Goal: Check status

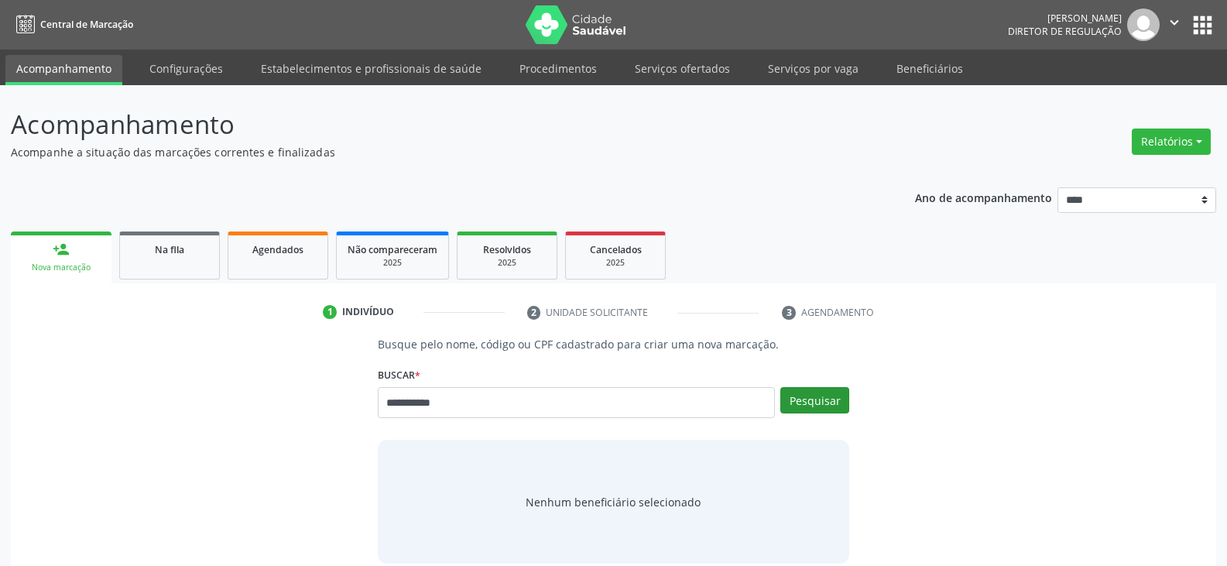
type input "**********"
click at [827, 396] on button "Pesquisar" at bounding box center [814, 400] width 69 height 26
type input "**********"
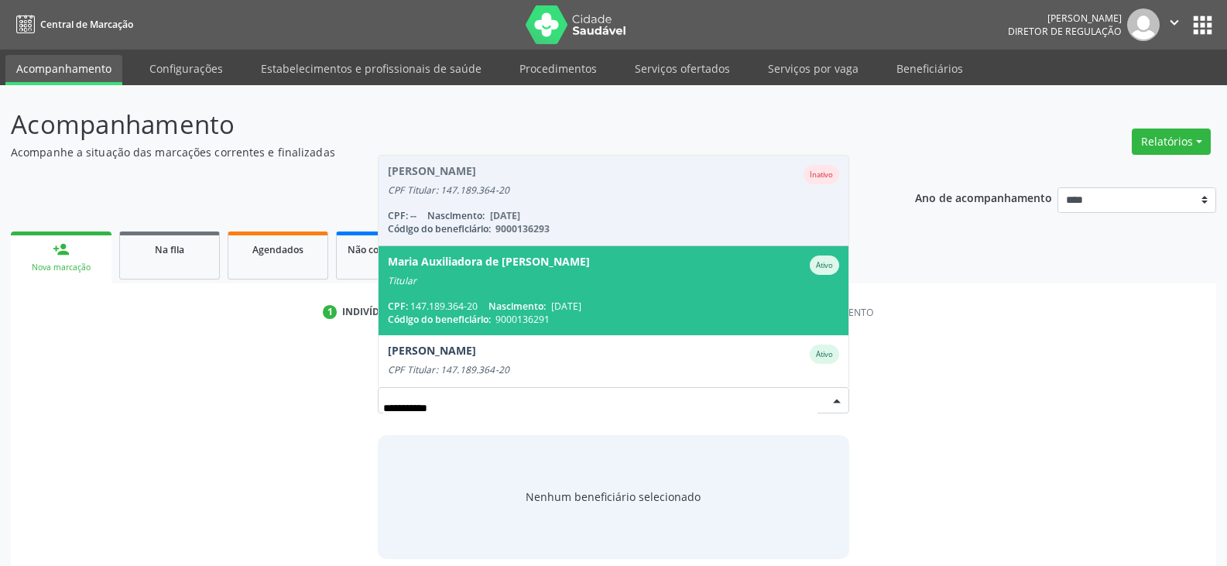
click at [595, 293] on span "Maria Auxiliadora de [PERSON_NAME] Titular CPF: 147.189.364-20 Nascimento: [DAT…" at bounding box center [614, 290] width 470 height 89
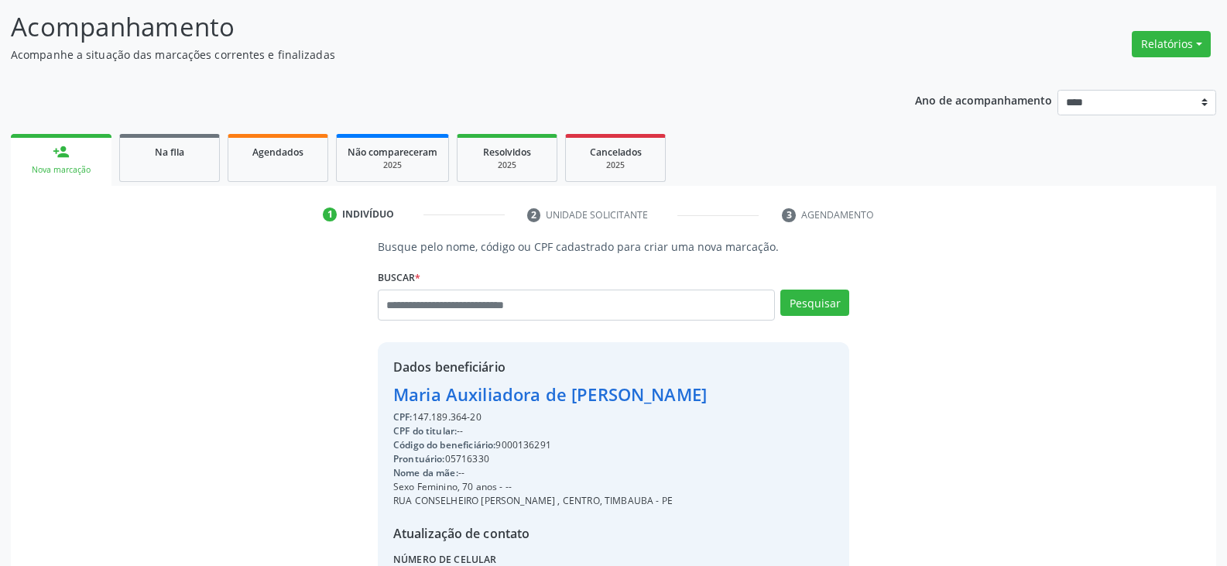
scroll to position [232, 0]
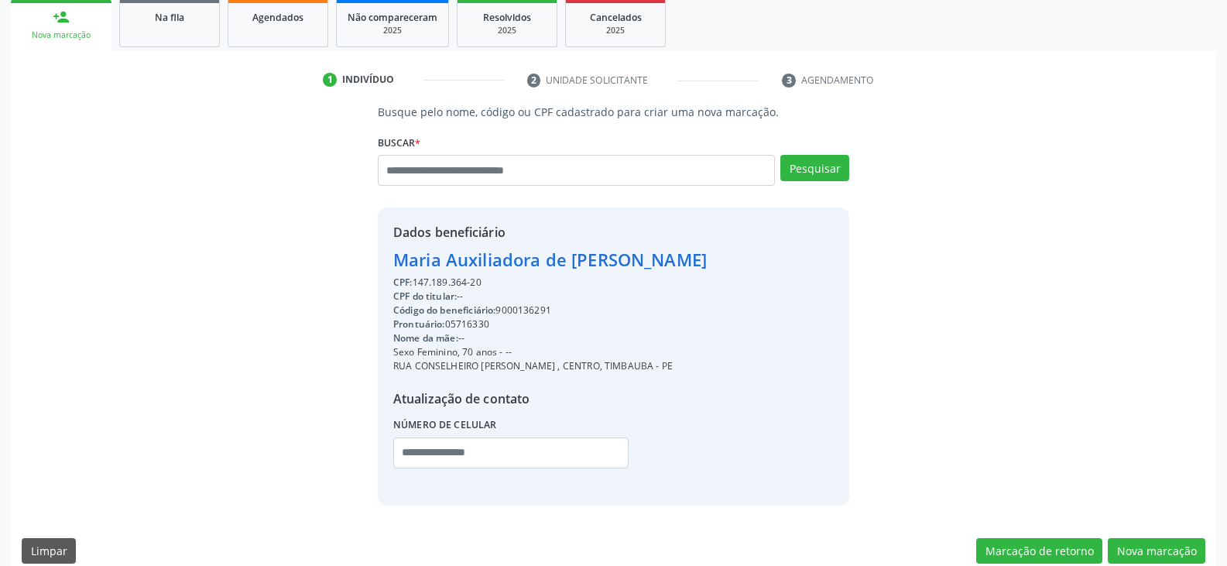
click at [534, 312] on div "Código do beneficiário: 9000136291" at bounding box center [550, 311] width 314 height 14
click at [534, 311] on div "Código do beneficiário: 9000136291" at bounding box center [550, 311] width 314 height 14
copy div "9000136291"
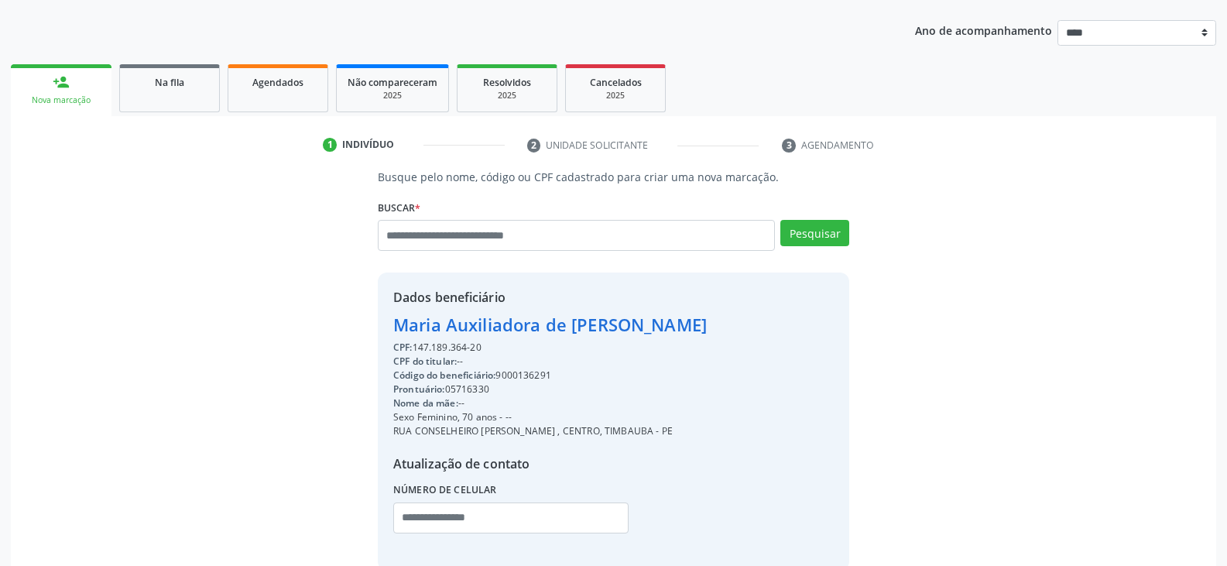
scroll to position [77, 0]
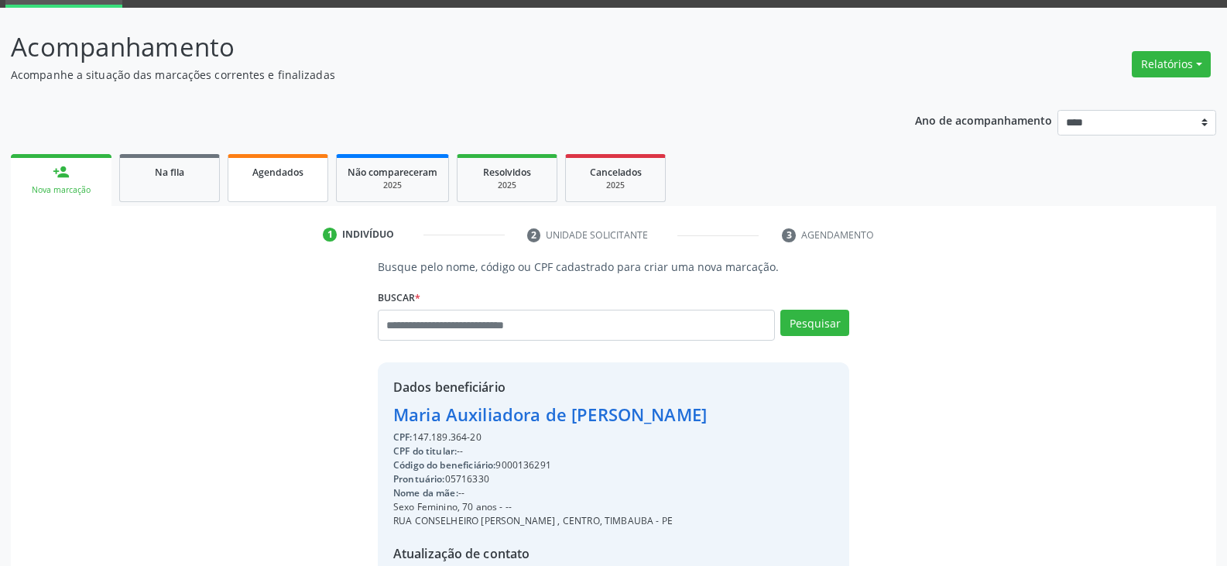
click at [286, 183] on link "Agendados" at bounding box center [278, 178] width 101 height 48
select select "*"
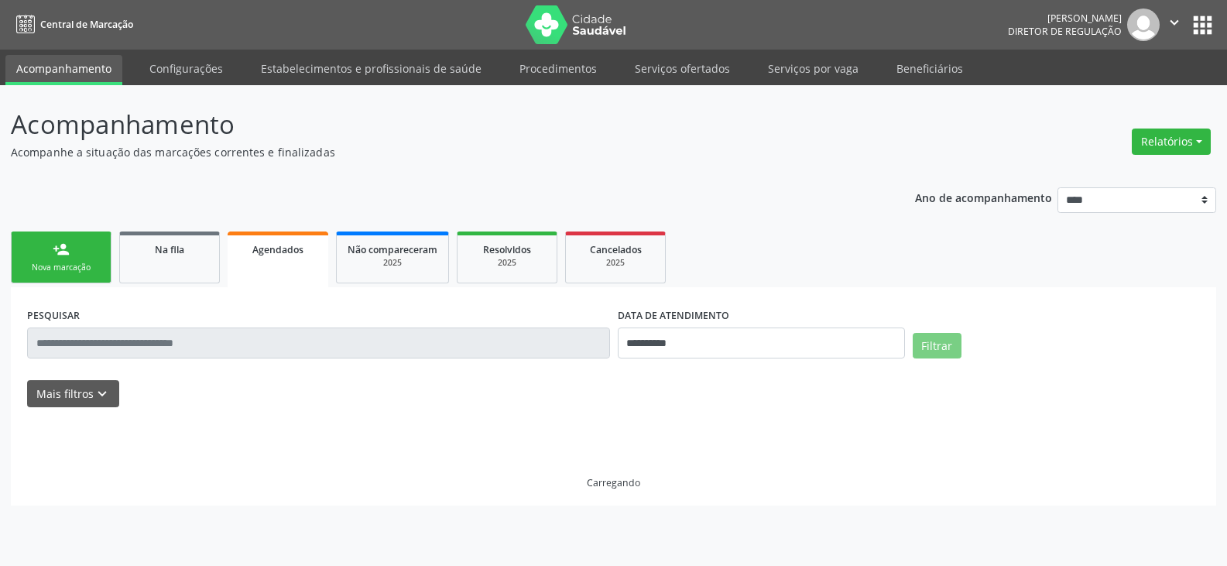
scroll to position [0, 0]
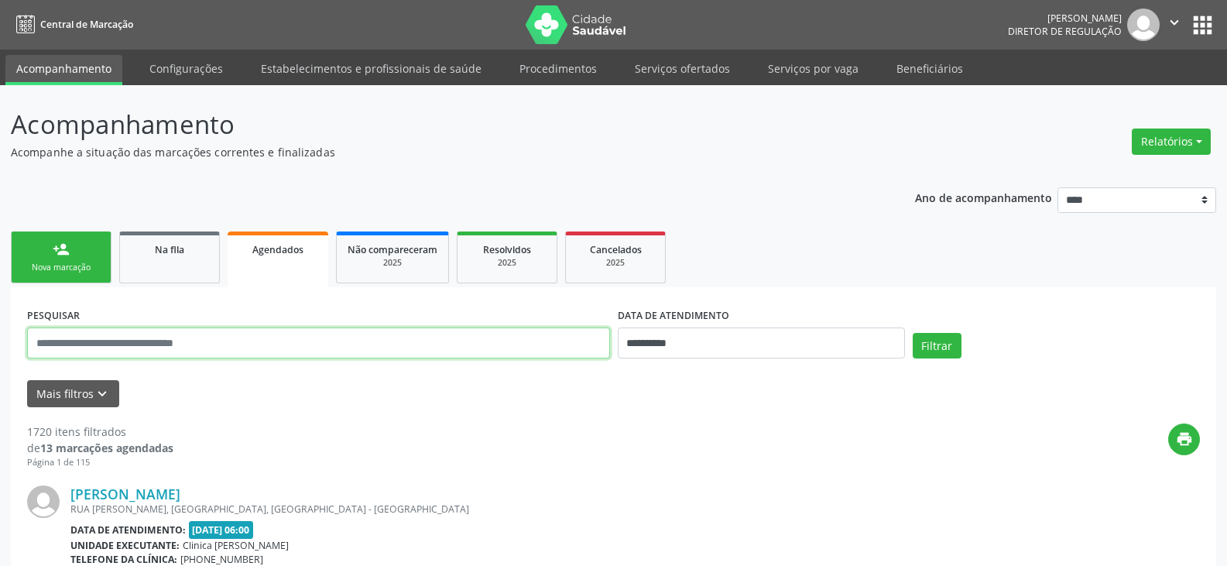
click at [130, 345] on input "text" at bounding box center [318, 343] width 583 height 31
paste input "**********"
type input "**********"
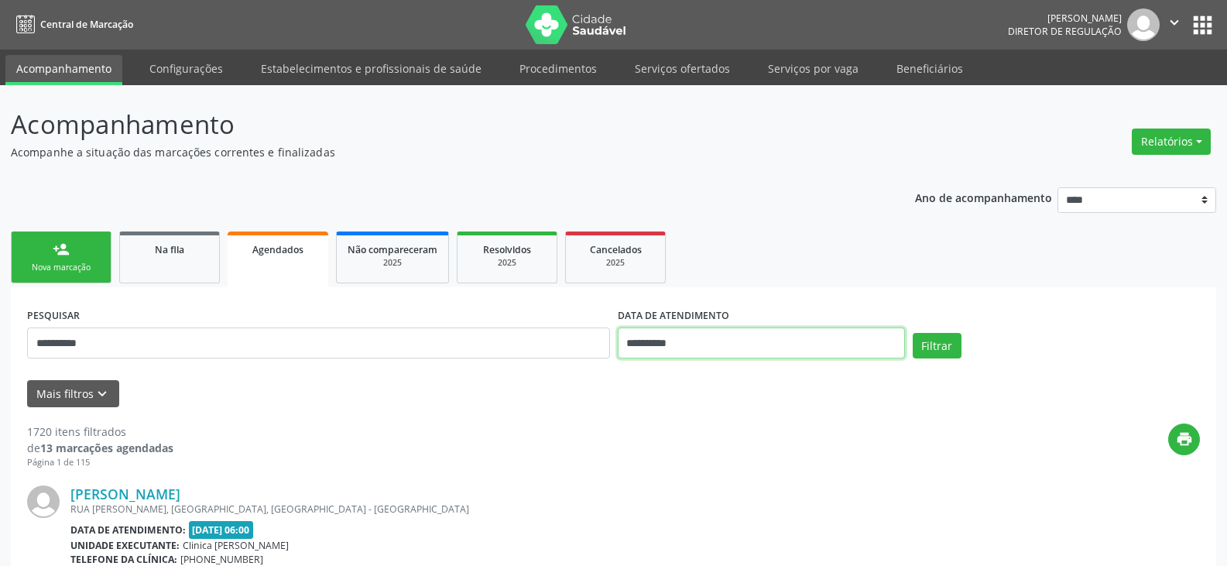
click at [751, 348] on input "**********" at bounding box center [761, 343] width 287 height 31
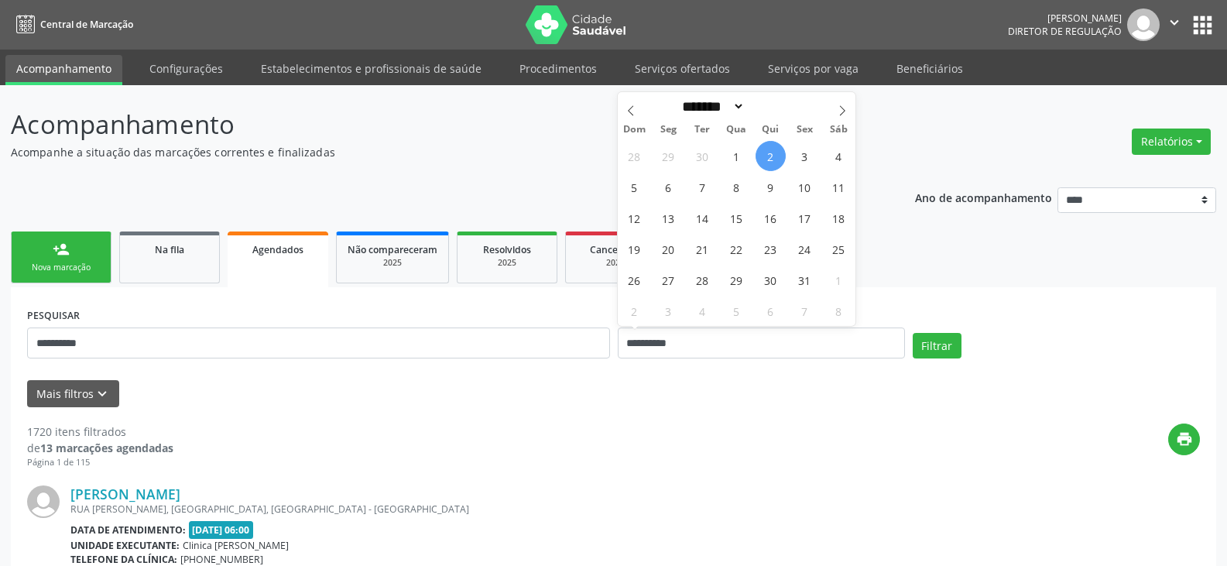
click at [772, 154] on span "2" at bounding box center [771, 156] width 30 height 30
type input "**********"
click at [770, 155] on span "2" at bounding box center [771, 156] width 30 height 30
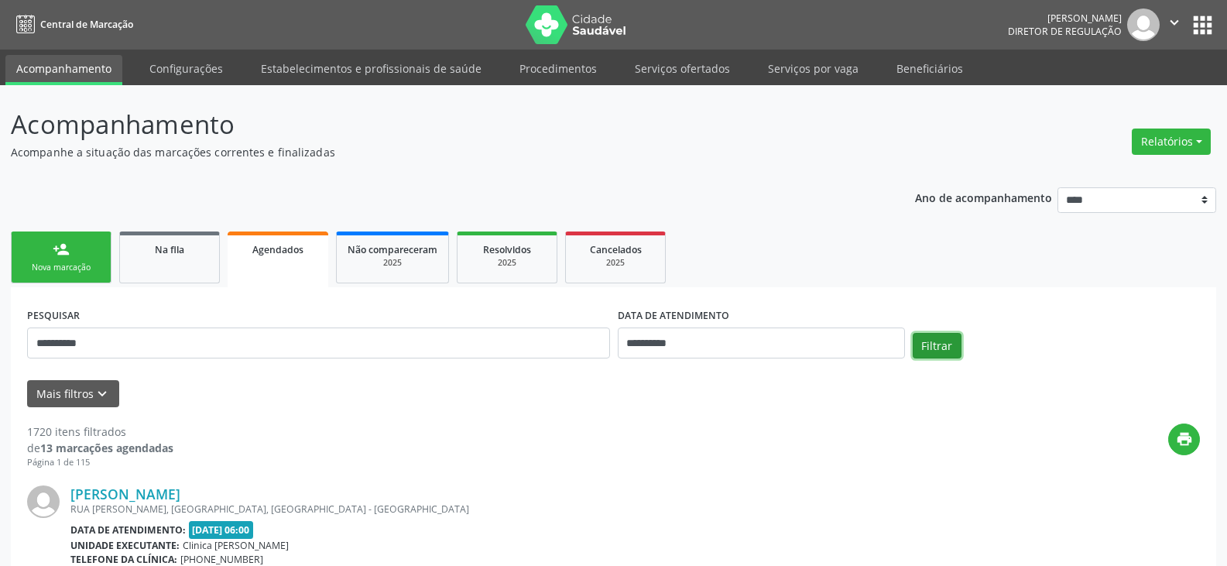
click at [940, 342] on button "Filtrar" at bounding box center [937, 346] width 49 height 26
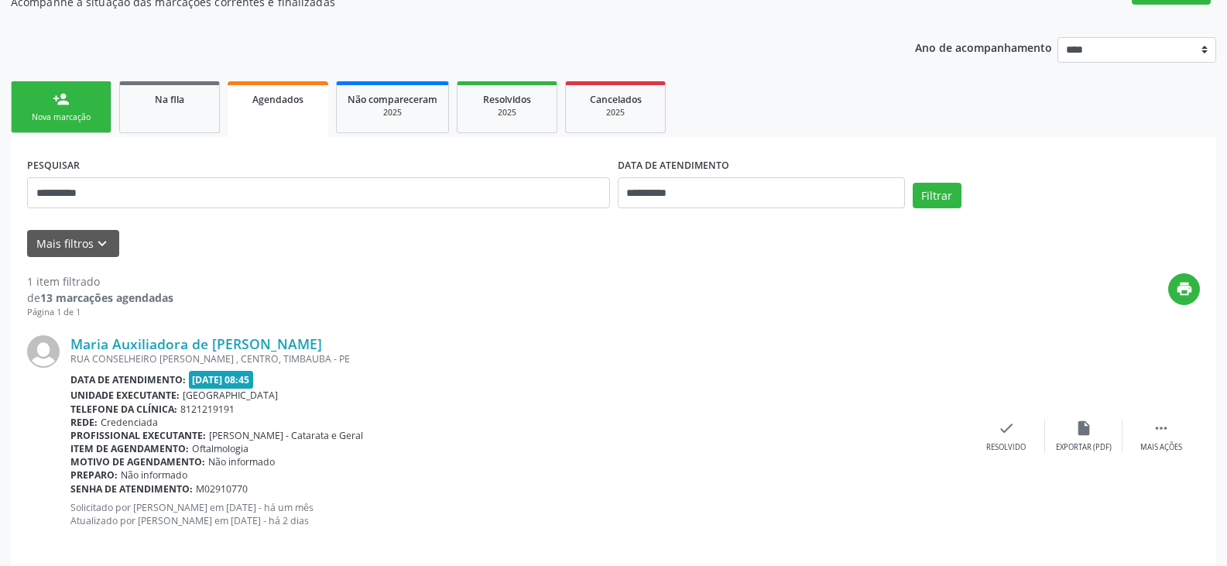
scroll to position [166, 0]
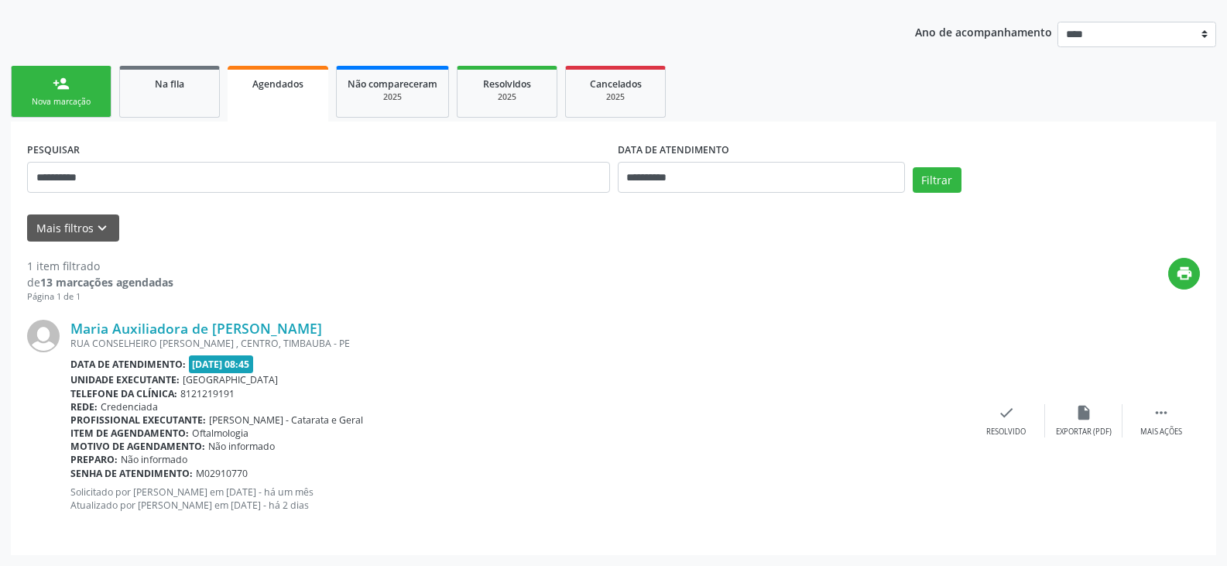
drag, startPoint x: 133, startPoint y: 490, endPoint x: 302, endPoint y: 489, distance: 168.8
click at [292, 490] on p "Solicitado por [PERSON_NAME] em [DATE] - há um mês Atualizado por [PERSON_NAME]…" at bounding box center [518, 498] width 897 height 26
click at [510, 464] on div "Preparo: Não informado" at bounding box center [518, 459] width 897 height 13
click at [549, 361] on div "Data de atendimento: [DATE] 08:45" at bounding box center [518, 364] width 897 height 18
click at [868, 424] on div "Profissional executante: [PERSON_NAME] - Catarata e Geral" at bounding box center [518, 419] width 897 height 13
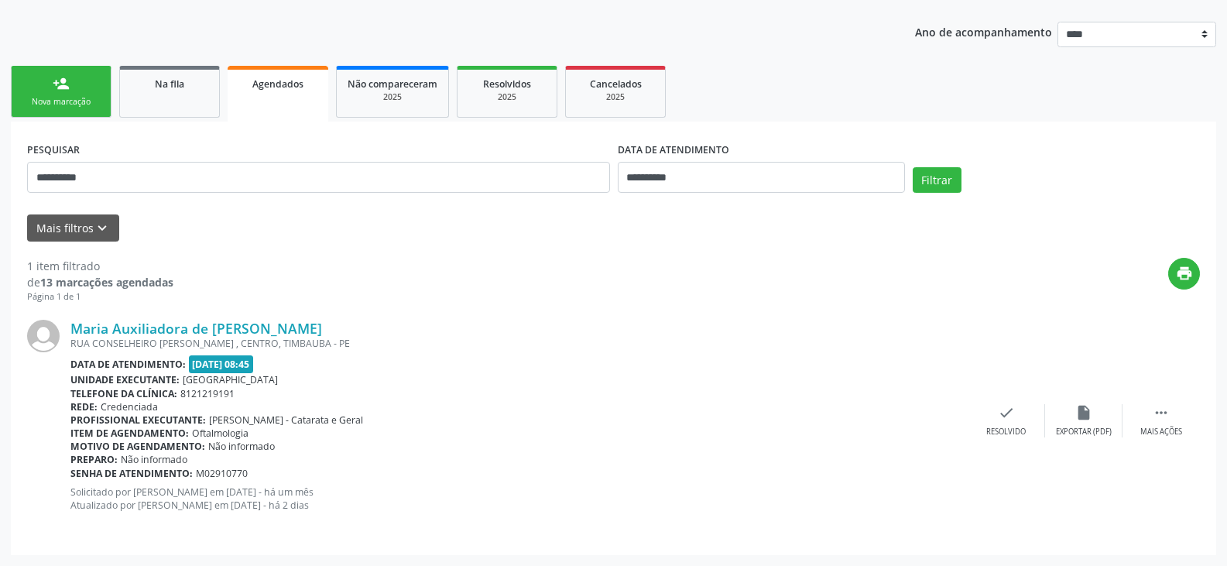
click at [496, 346] on div "RUA CONSELHEIRO [PERSON_NAME] , CENTRO, TIMBAUBA - PE" at bounding box center [518, 343] width 897 height 13
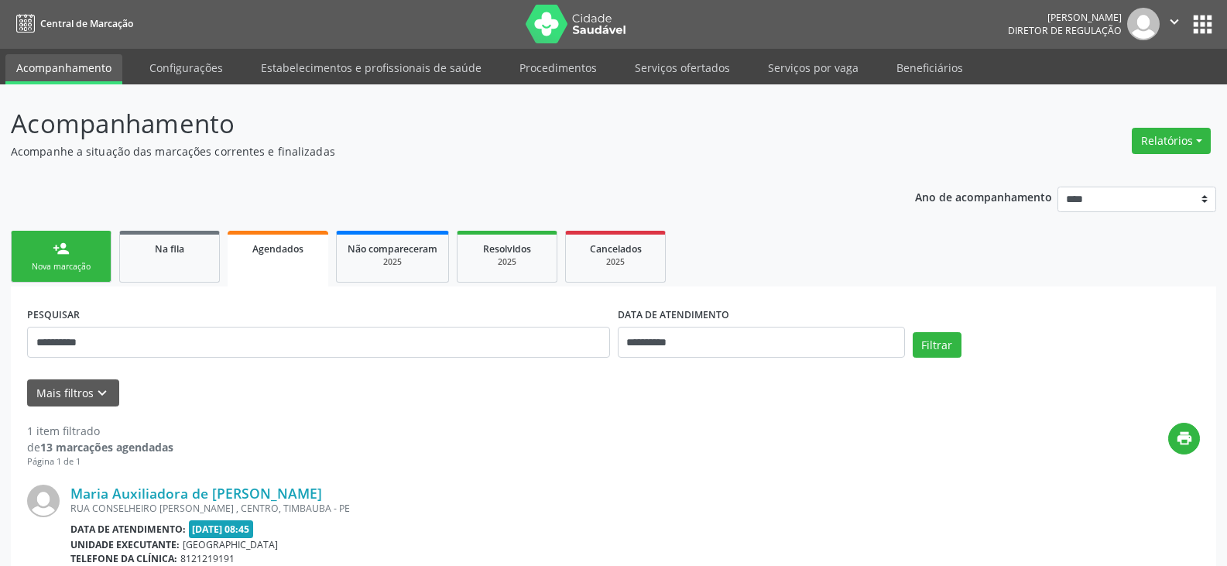
scroll to position [0, 0]
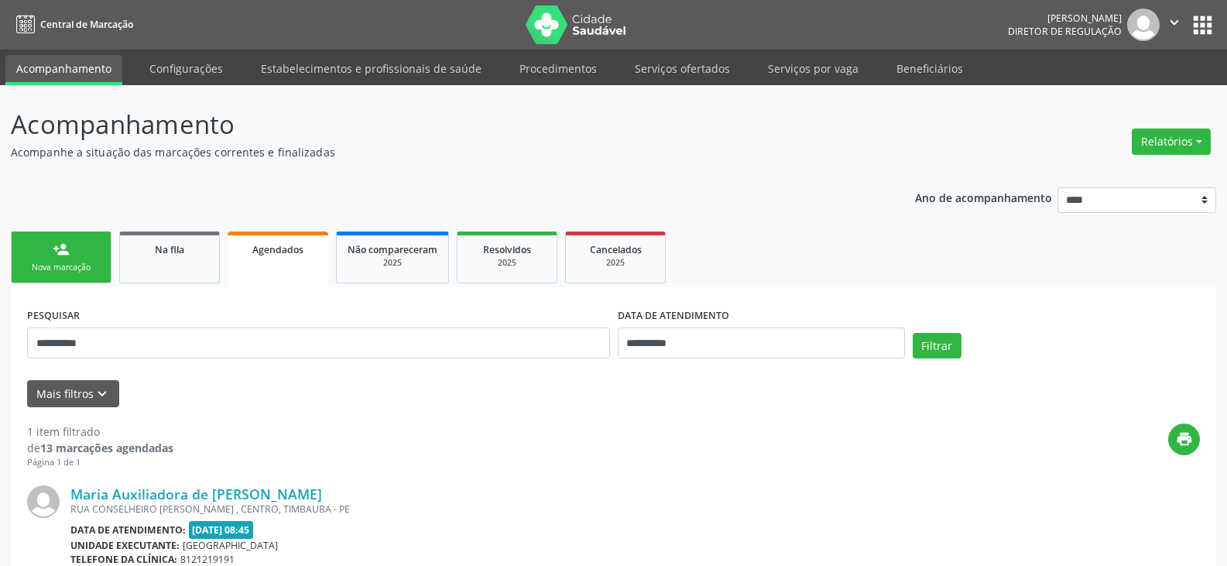
click at [73, 24] on span "Central de Marcação" at bounding box center [86, 24] width 93 height 13
click at [1209, 14] on button "apps" at bounding box center [1202, 25] width 27 height 27
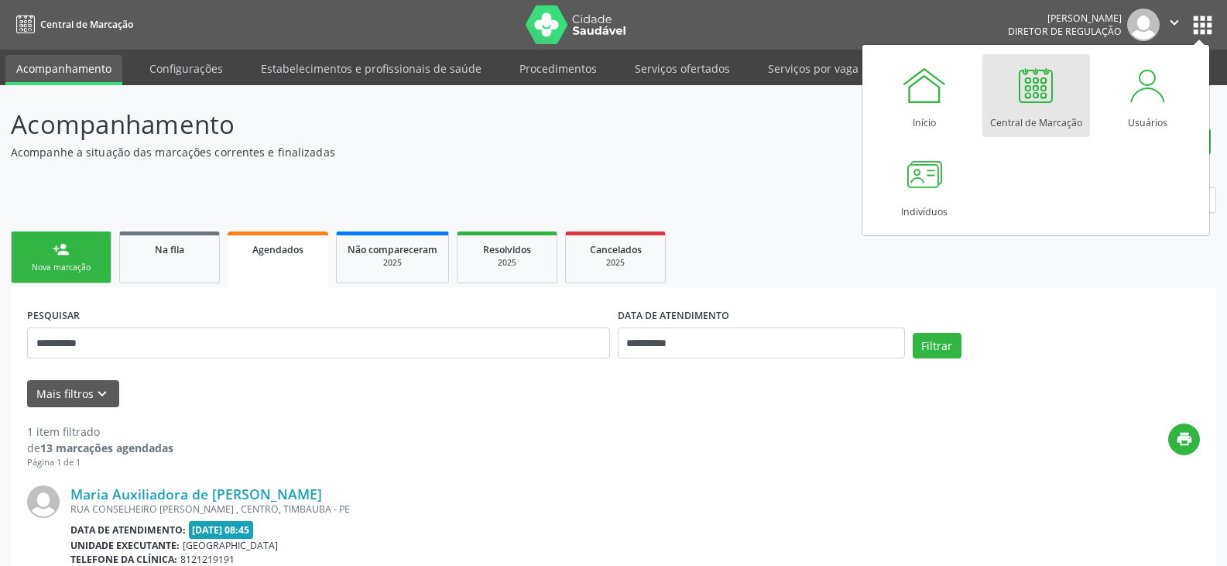
click at [1048, 98] on div at bounding box center [1036, 85] width 46 height 46
